Goal: Download file/media

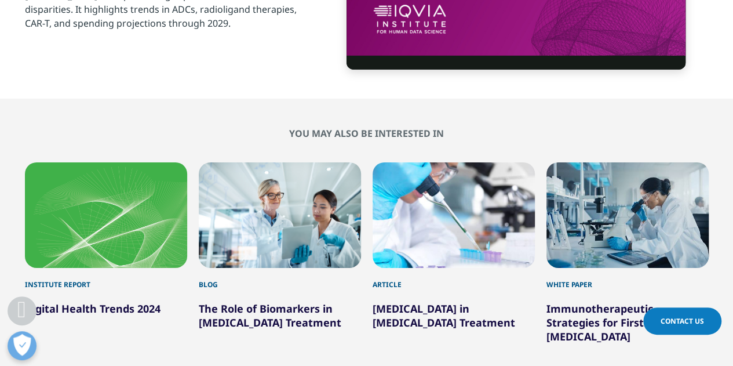
scroll to position [4069, 0]
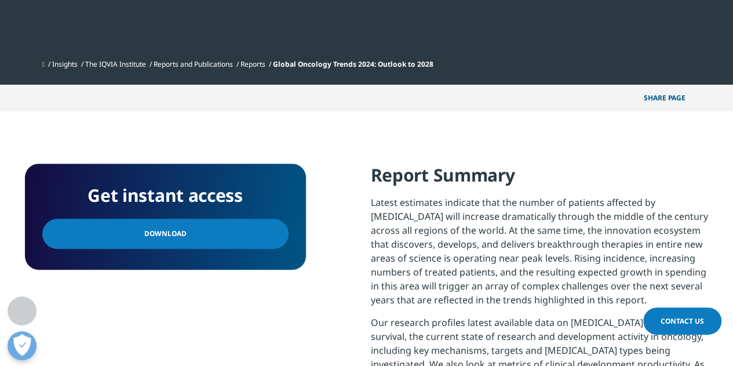
scroll to position [409, 0]
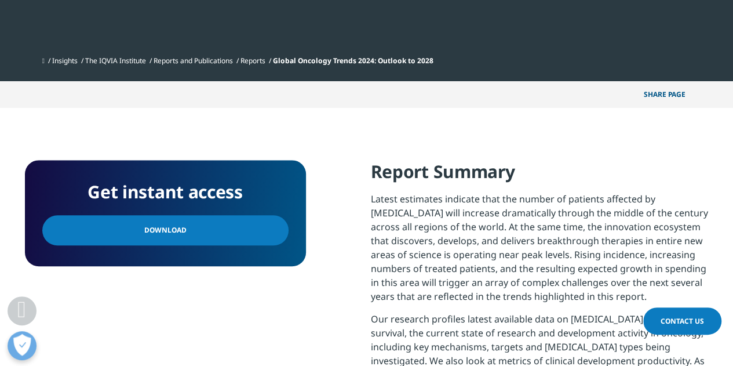
click at [210, 212] on div "Get instant access" at bounding box center [165, 196] width 246 height 38
click at [210, 221] on link "Download" at bounding box center [165, 230] width 246 height 30
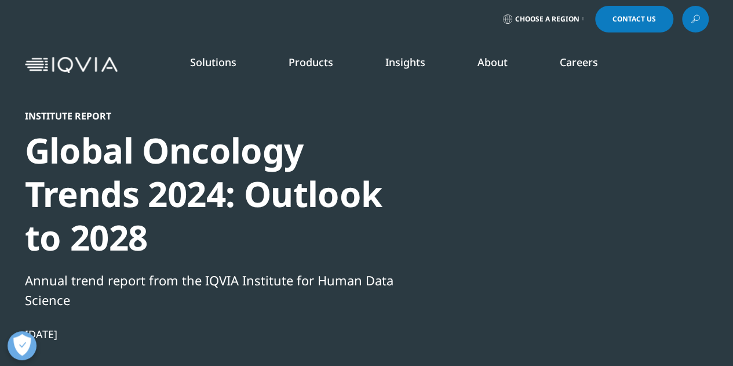
scroll to position [2, 0]
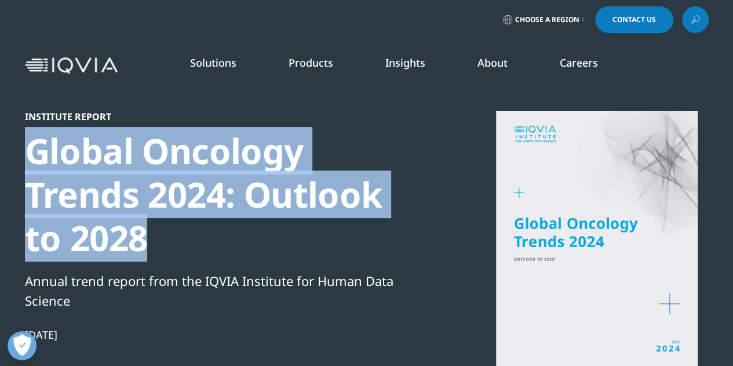
drag, startPoint x: 29, startPoint y: 139, endPoint x: 138, endPoint y: 233, distance: 144.1
click at [138, 233] on div "Global Oncology Trends 2024: Outlook to 2028" at bounding box center [223, 194] width 397 height 130
copy div "Global Oncology Trends 2024: Outlook to 2028"
